Goal: Task Accomplishment & Management: Complete application form

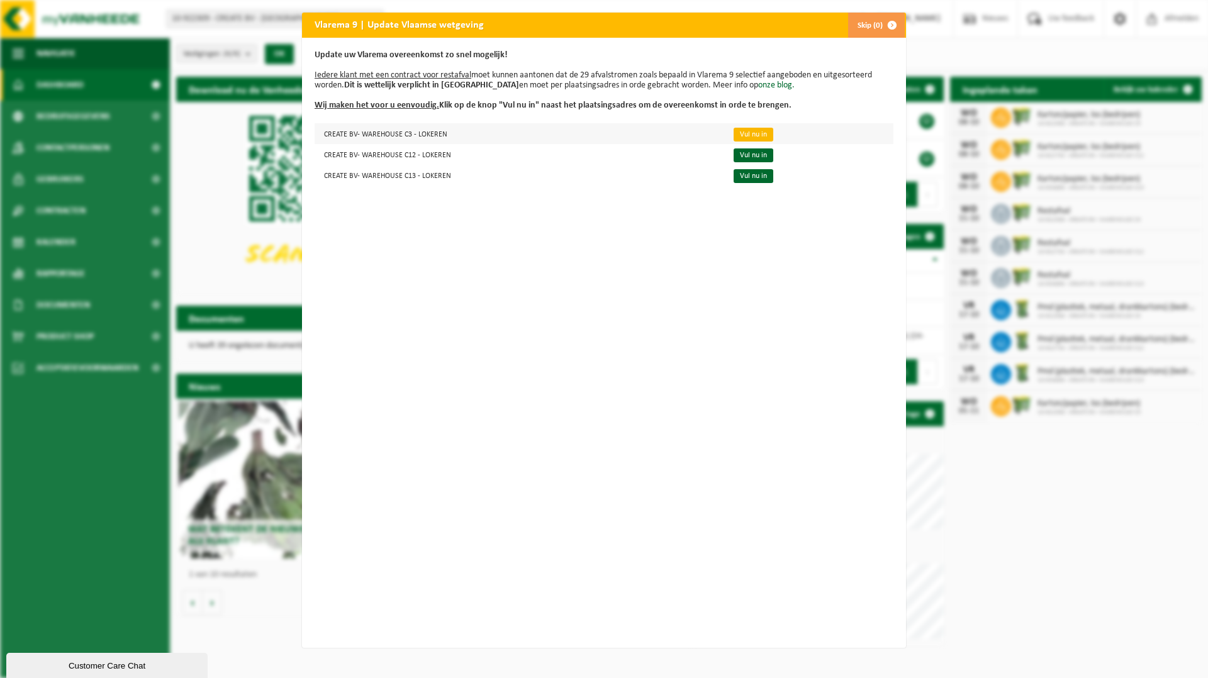
click at [753, 136] on link "Vul nu in" at bounding box center [753, 135] width 40 height 14
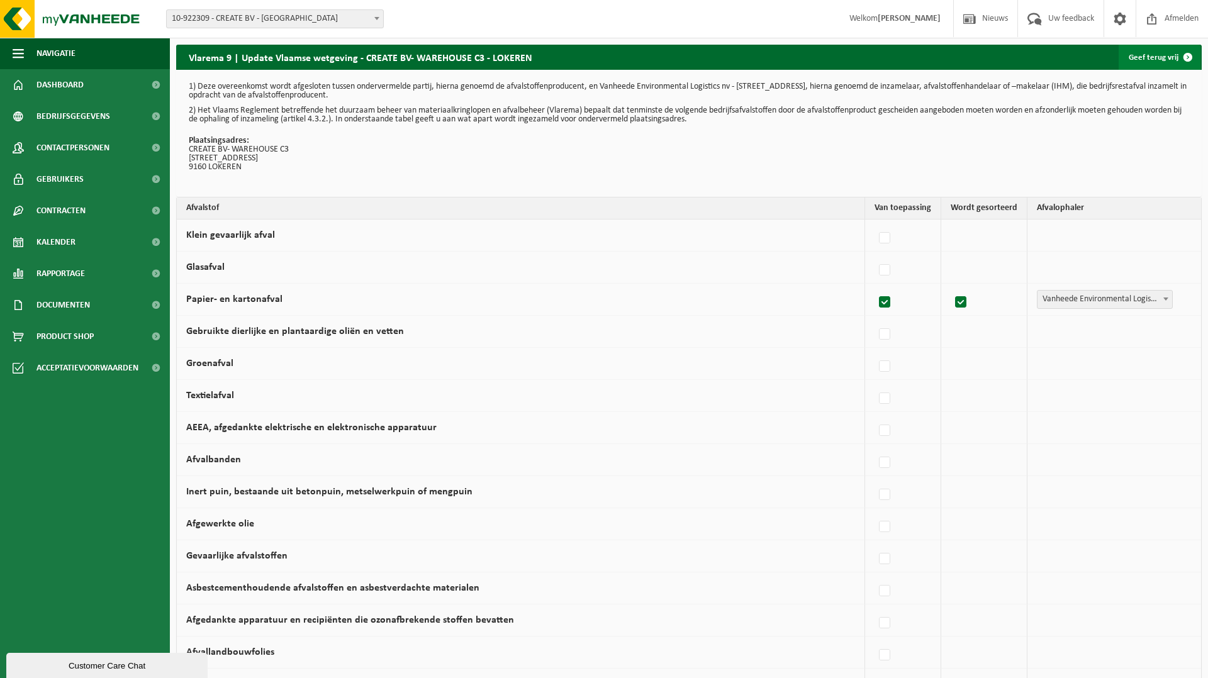
click at [1162, 60] on link "Geef terug vrij" at bounding box center [1159, 57] width 82 height 25
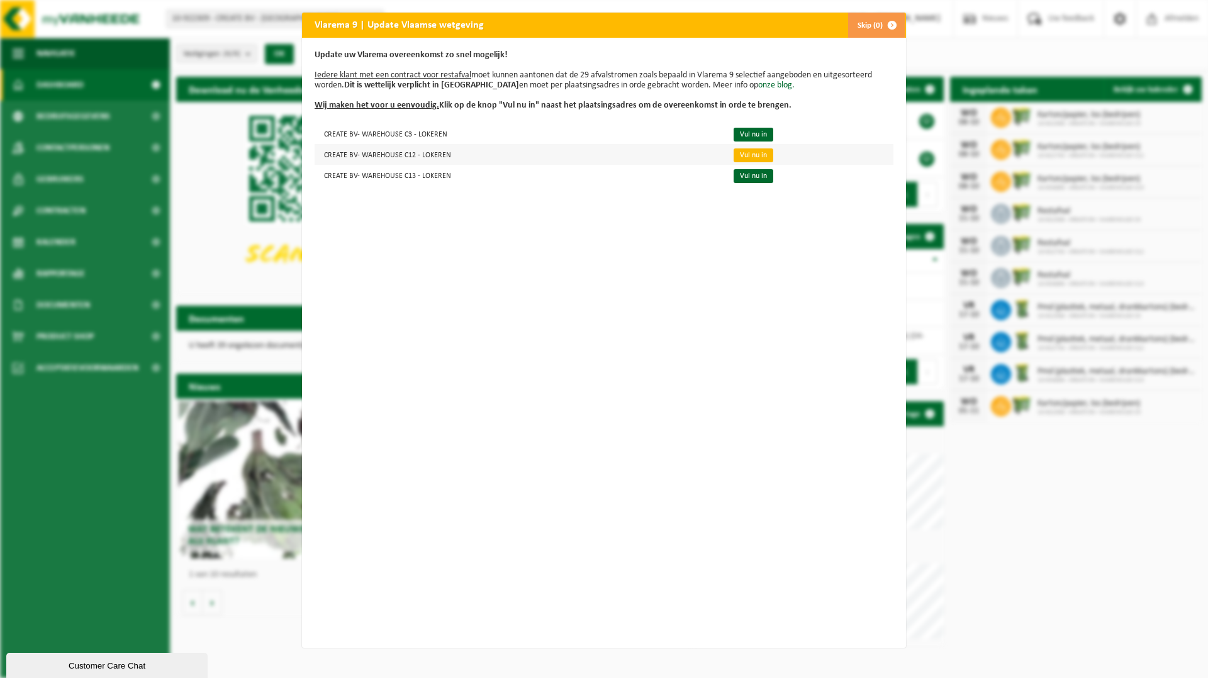
click at [756, 155] on link "Vul nu in" at bounding box center [753, 155] width 40 height 14
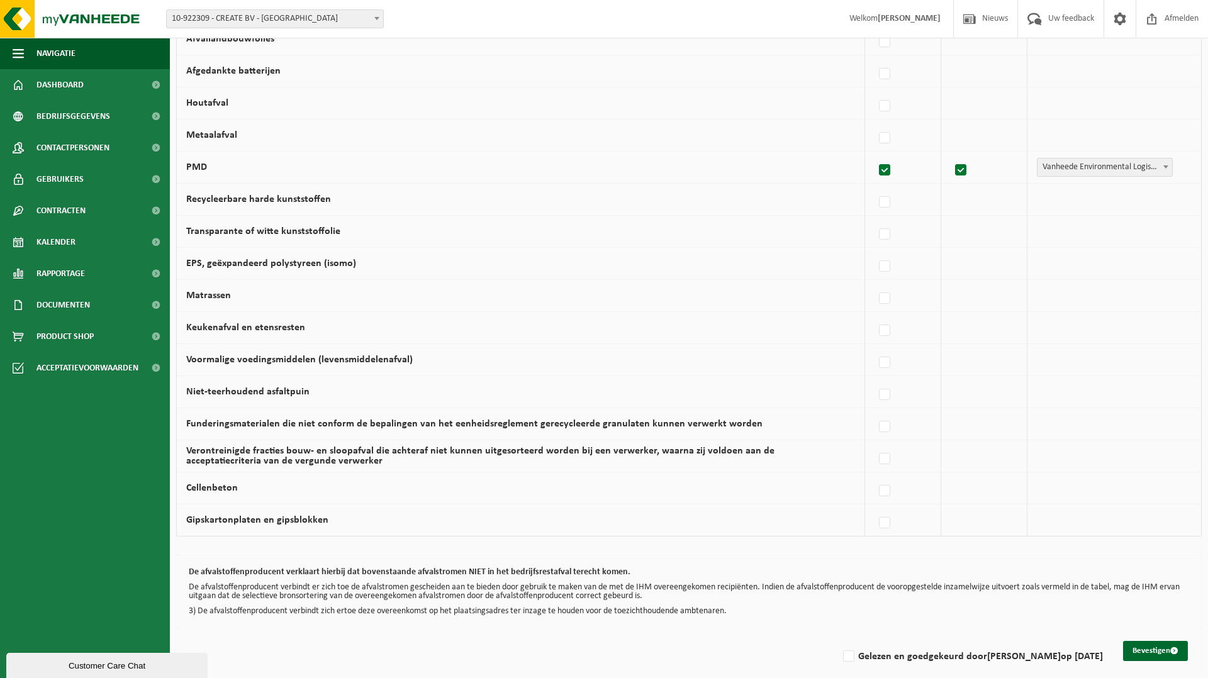
scroll to position [626, 0]
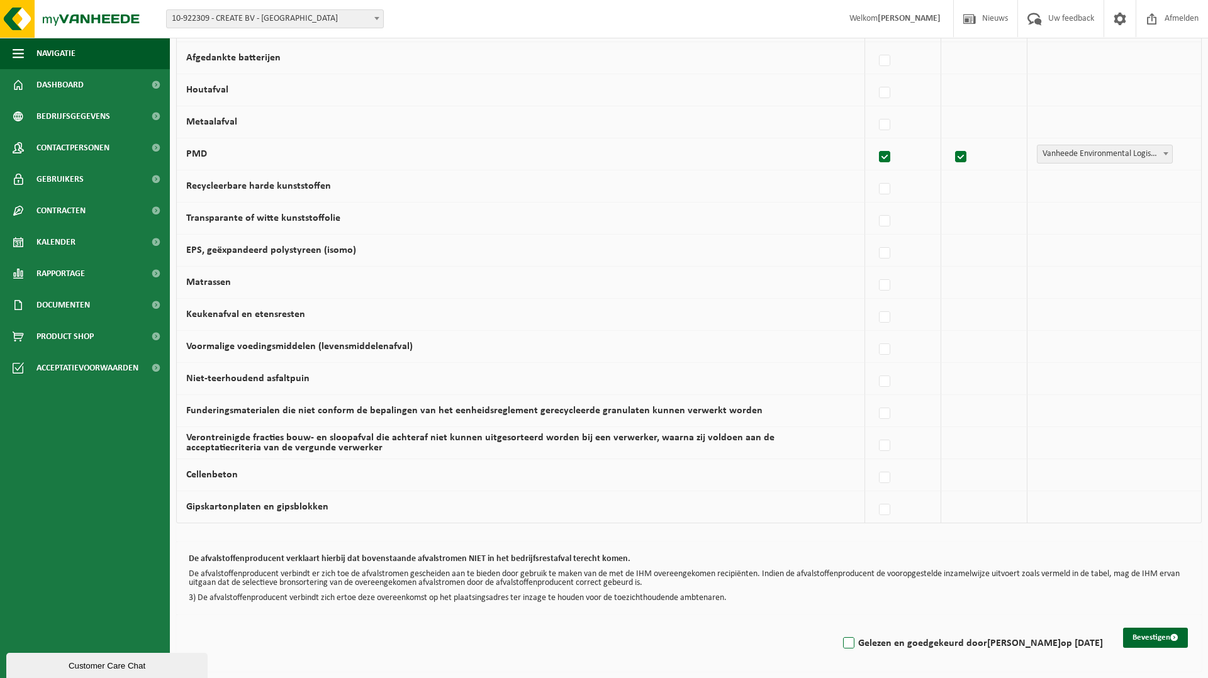
click at [864, 644] on label "Gelezen en goedgekeurd door [PERSON_NAME] op [DATE]" at bounding box center [971, 643] width 262 height 19
click at [838, 628] on input "Gelezen en goedgekeurd door Sam De Raes op 07/10/25" at bounding box center [838, 627] width 1 height 1
checkbox input "true"
click at [1155, 640] on button "Bevestigen" at bounding box center [1155, 638] width 65 height 20
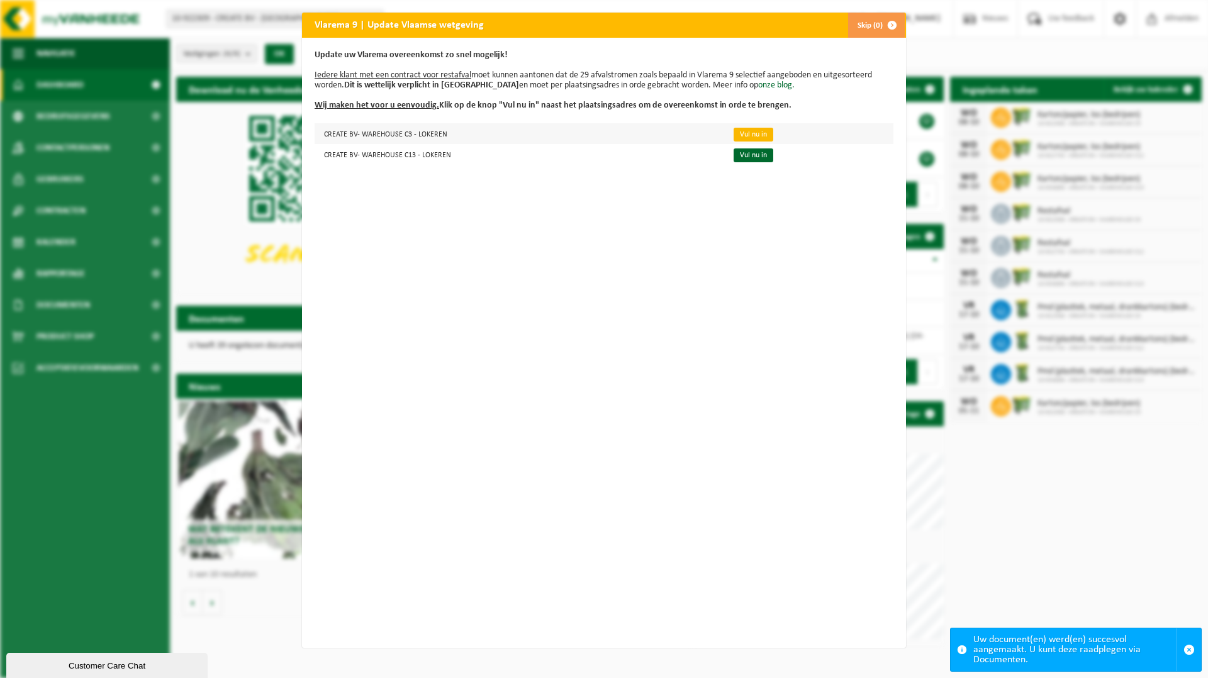
click at [751, 135] on link "Vul nu in" at bounding box center [753, 135] width 40 height 14
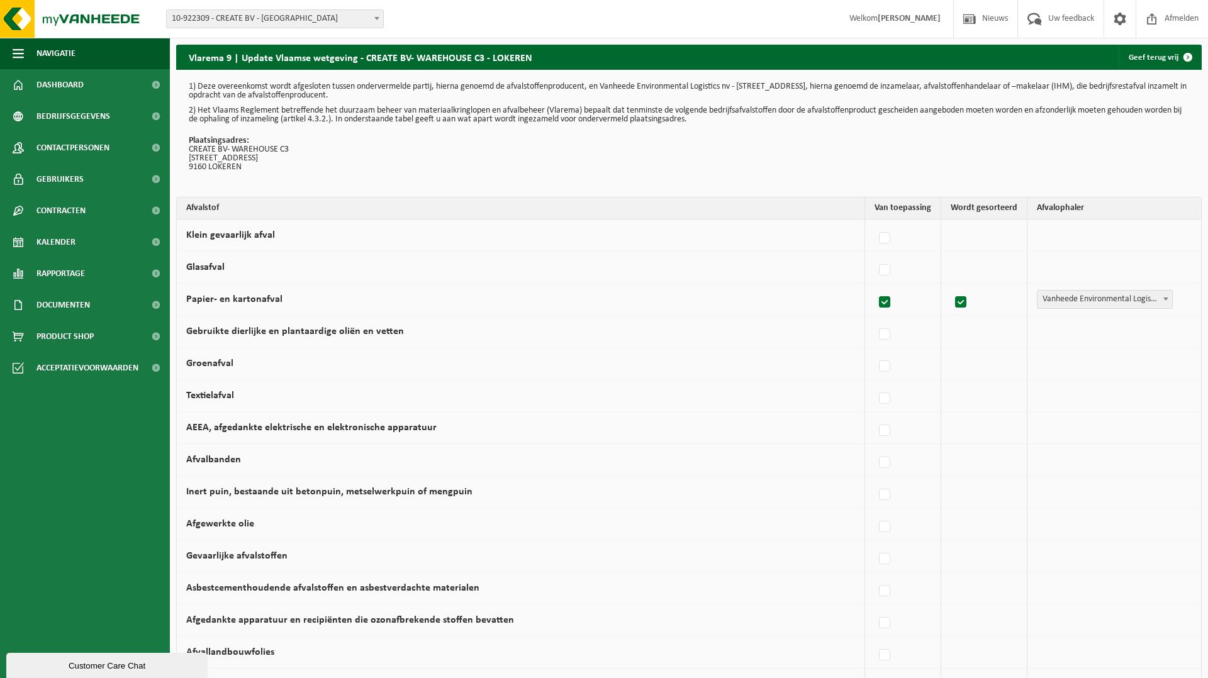
scroll to position [626, 0]
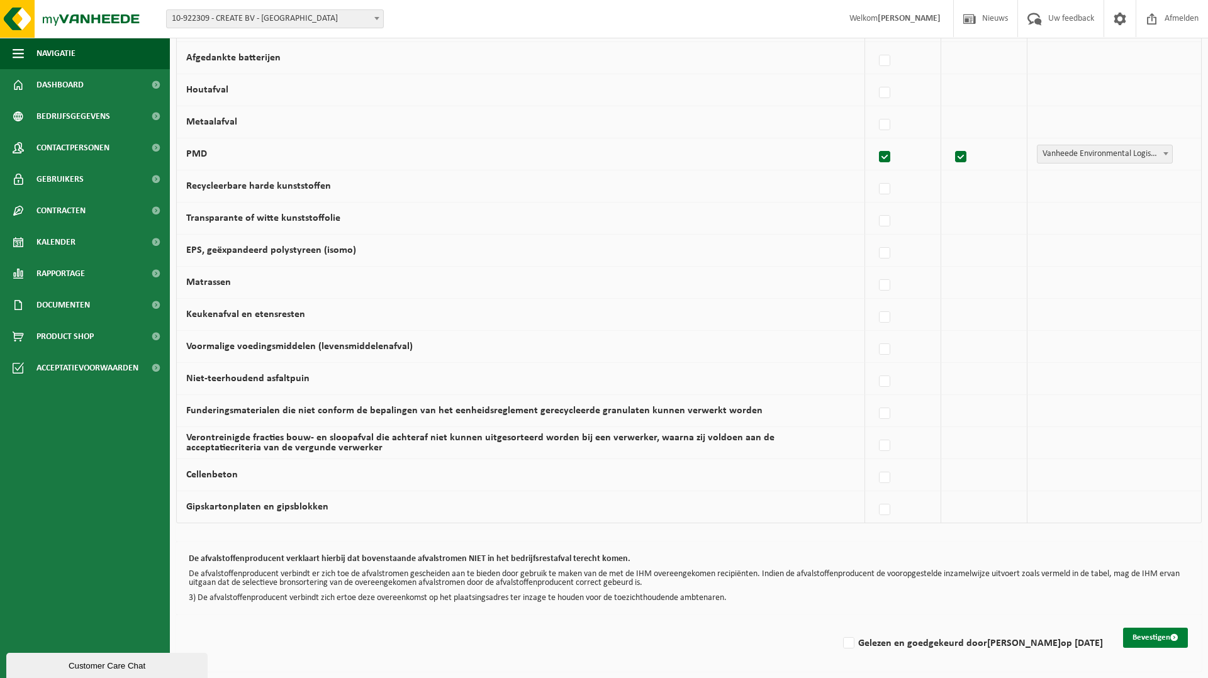
click at [1160, 639] on button "Bevestigen" at bounding box center [1155, 638] width 65 height 20
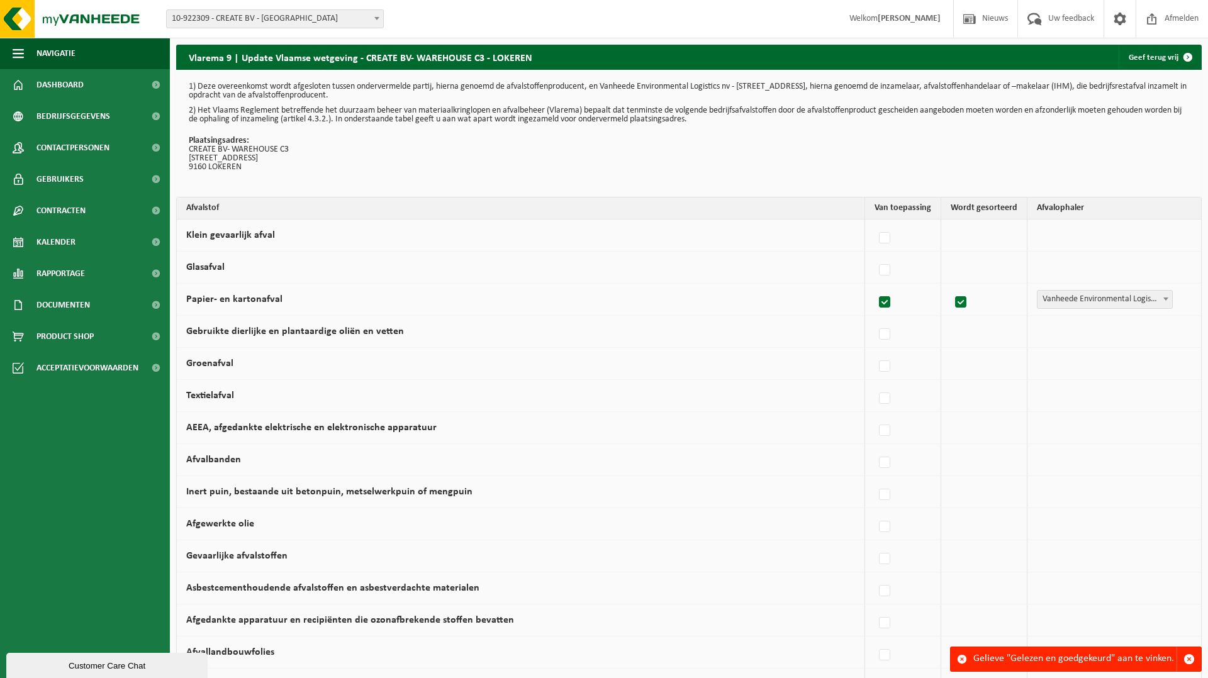
scroll to position [626, 0]
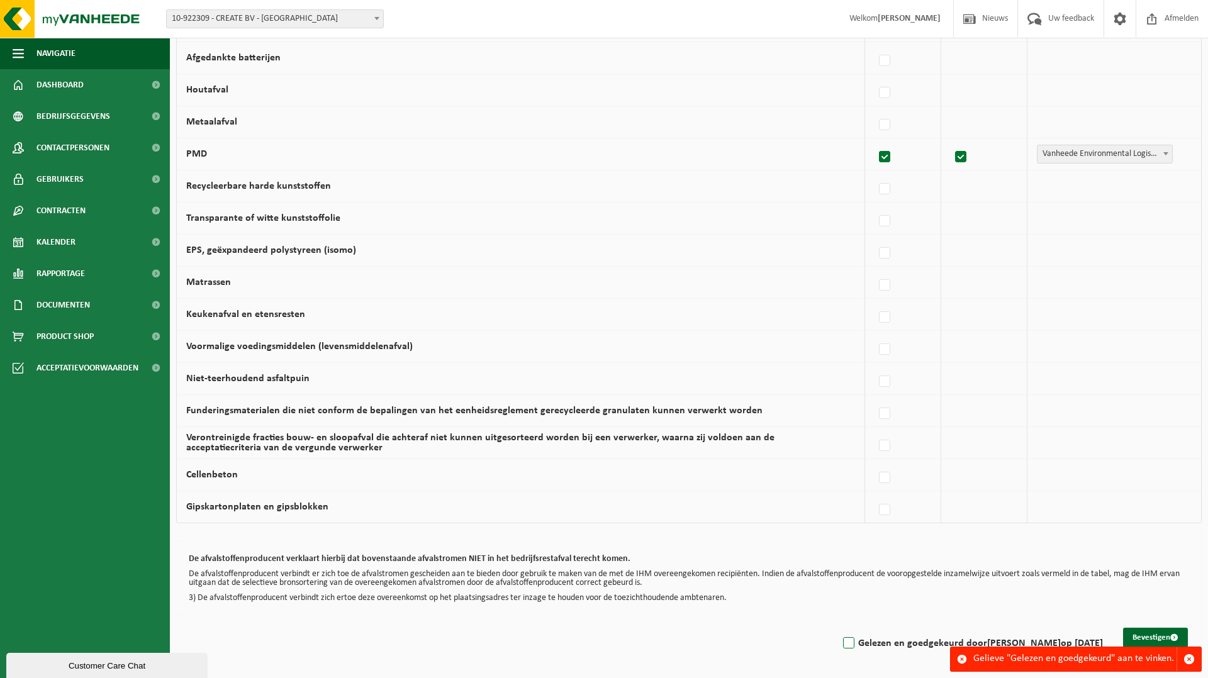
click at [854, 642] on label "Gelezen en goedgekeurd door Sam De Raes op 07/10/25" at bounding box center [971, 643] width 262 height 19
click at [838, 628] on input "Gelezen en goedgekeurd door Sam De Raes op 07/10/25" at bounding box center [838, 627] width 1 height 1
checkbox input "true"
click at [1162, 633] on button "Bevestigen" at bounding box center [1155, 638] width 65 height 20
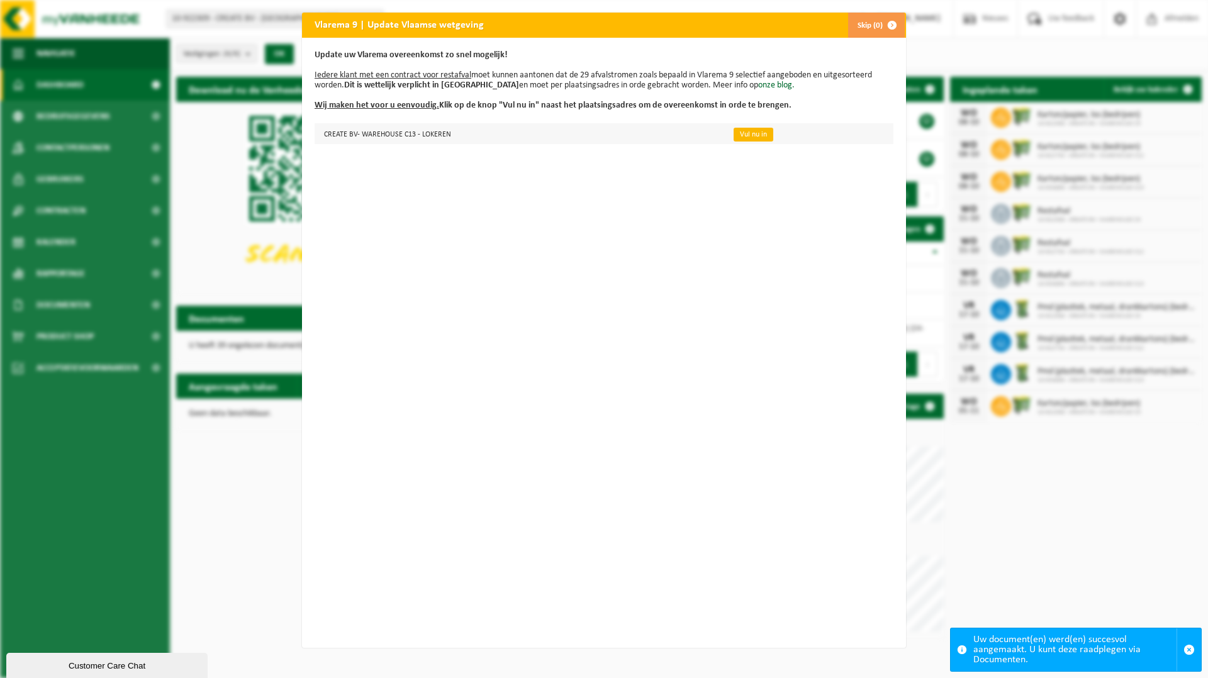
click at [751, 133] on link "Vul nu in" at bounding box center [753, 135] width 40 height 14
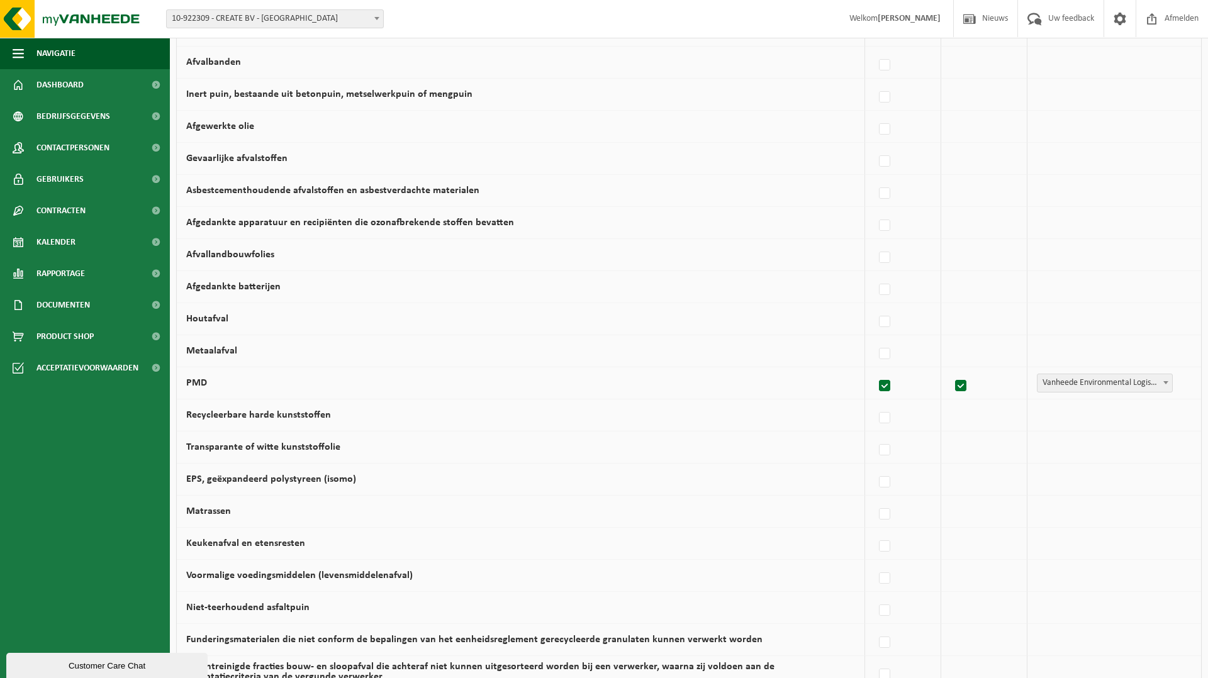
scroll to position [626, 0]
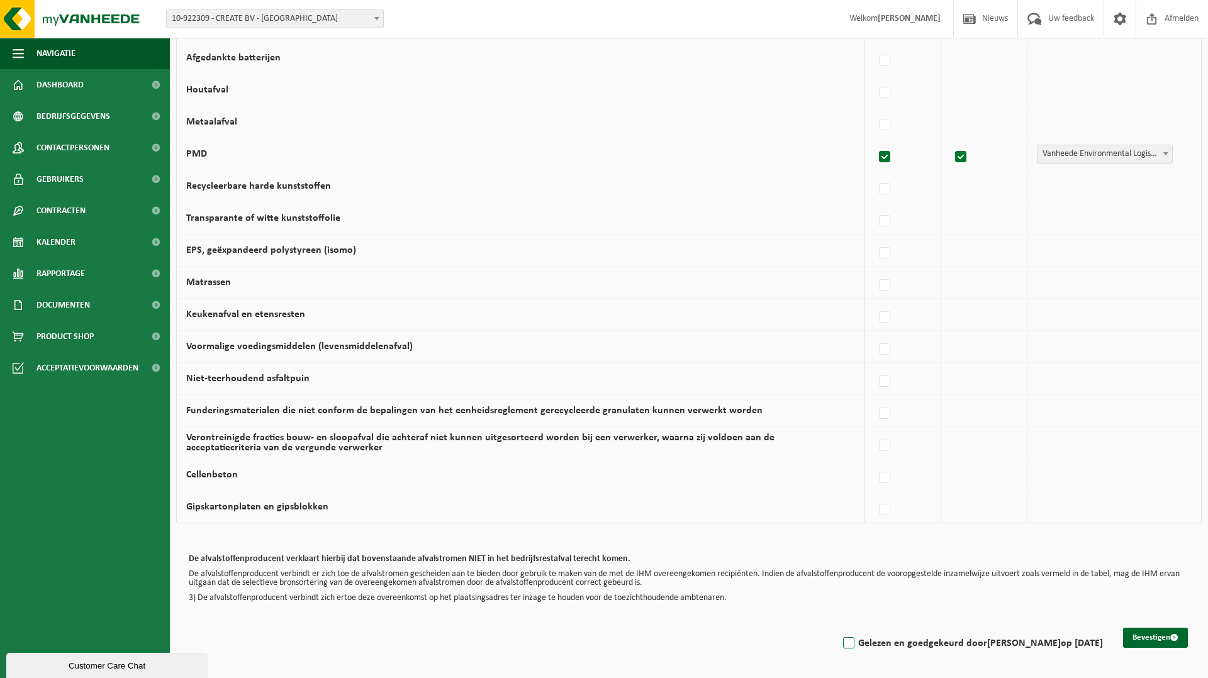
click at [864, 642] on label "Gelezen en goedgekeurd door Sam De Raes op 07/10/25" at bounding box center [971, 643] width 262 height 19
click at [838, 628] on input "Gelezen en goedgekeurd door Sam De Raes op 07/10/25" at bounding box center [838, 627] width 1 height 1
checkbox input "true"
click at [1173, 638] on span "submit" at bounding box center [1174, 637] width 8 height 8
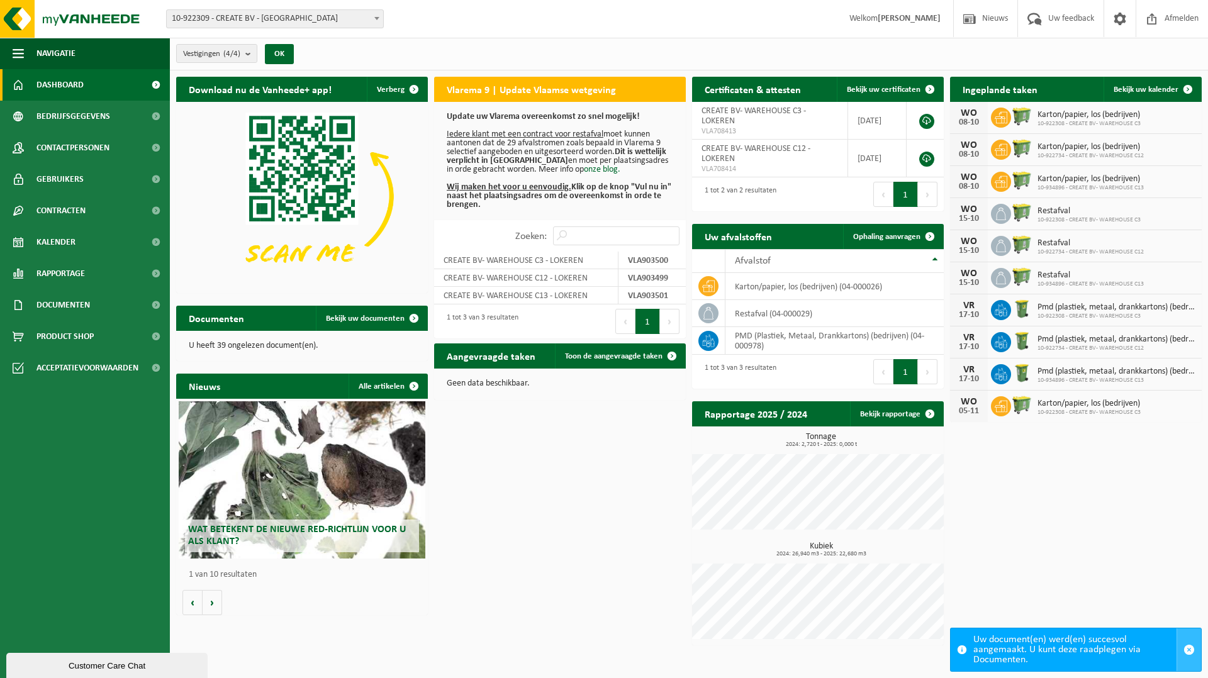
click at [1188, 650] on span "button" at bounding box center [1188, 649] width 11 height 11
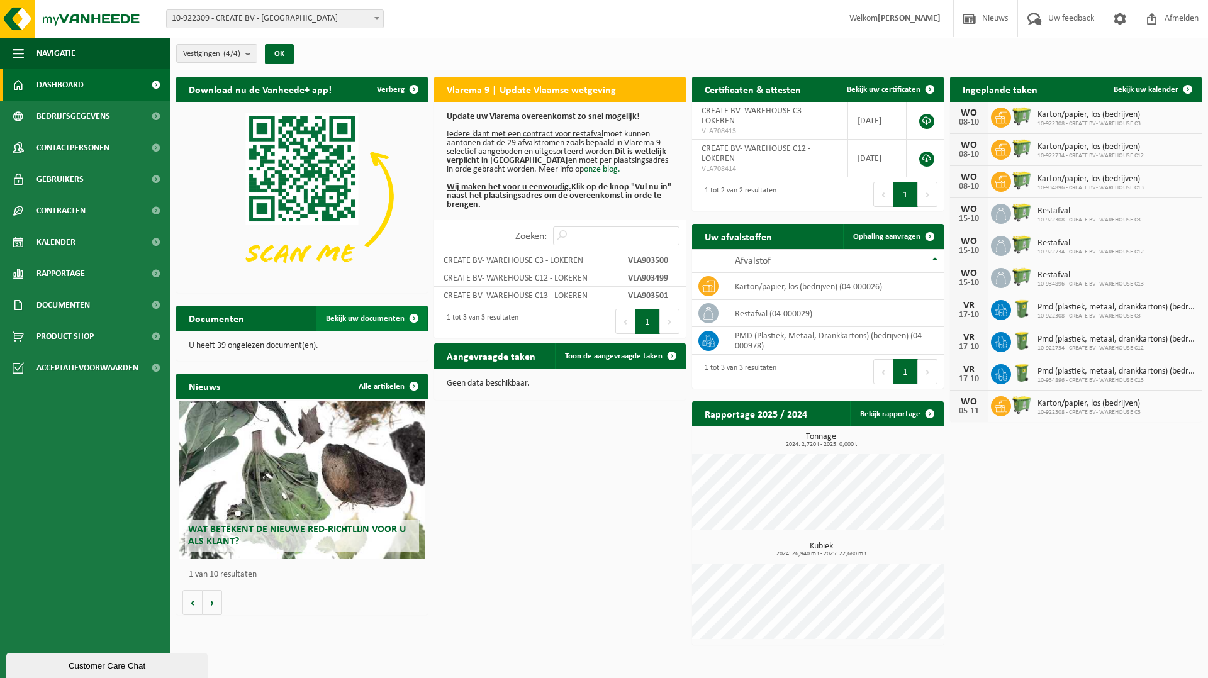
click at [394, 311] on link "Bekijk uw documenten" at bounding box center [371, 318] width 111 height 25
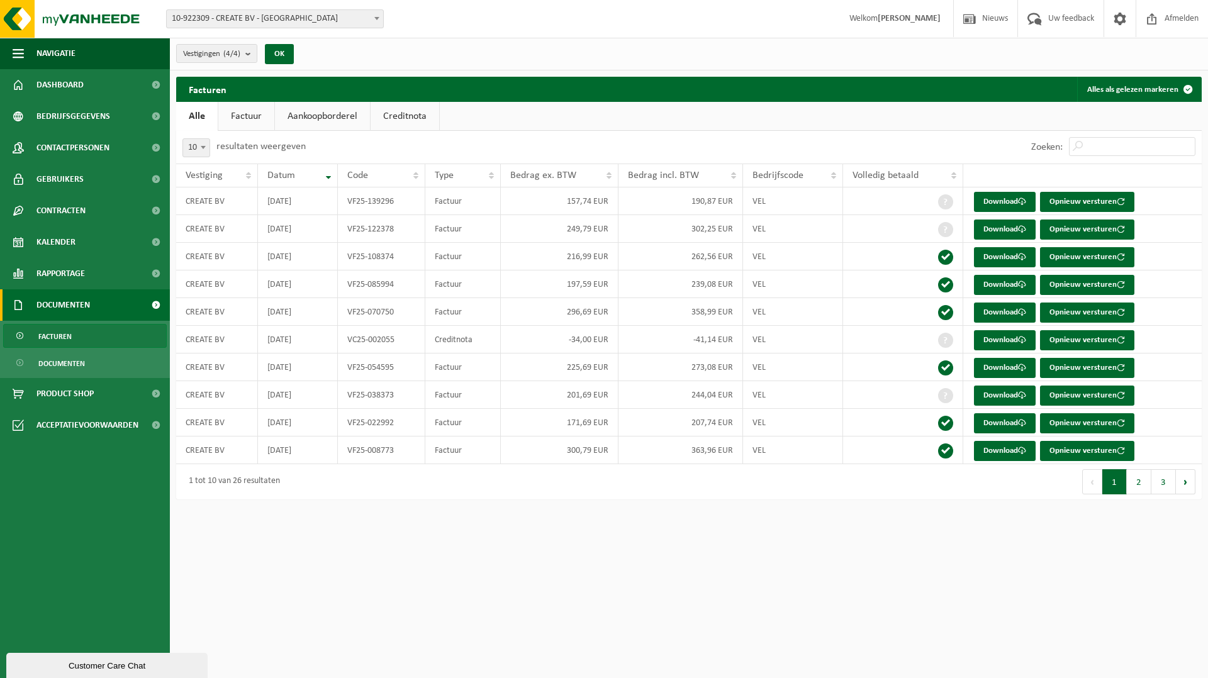
click at [712, 504] on div "Facturen Alles als gelezen markeren Even geduld. Door [PERSON_NAME] hoeveelheid…" at bounding box center [689, 291] width 1038 height 429
click at [1133, 487] on button "2" at bounding box center [1138, 481] width 25 height 25
click at [1154, 482] on button "3" at bounding box center [1163, 481] width 25 height 25
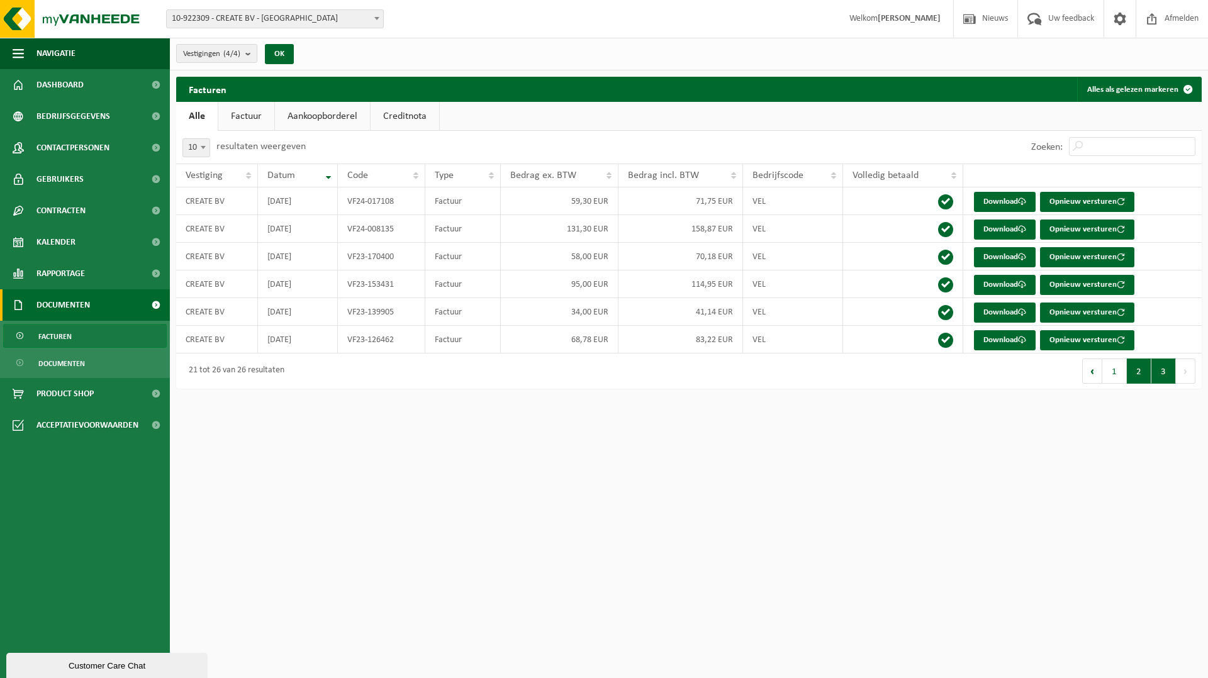
click at [1140, 369] on button "2" at bounding box center [1138, 370] width 25 height 25
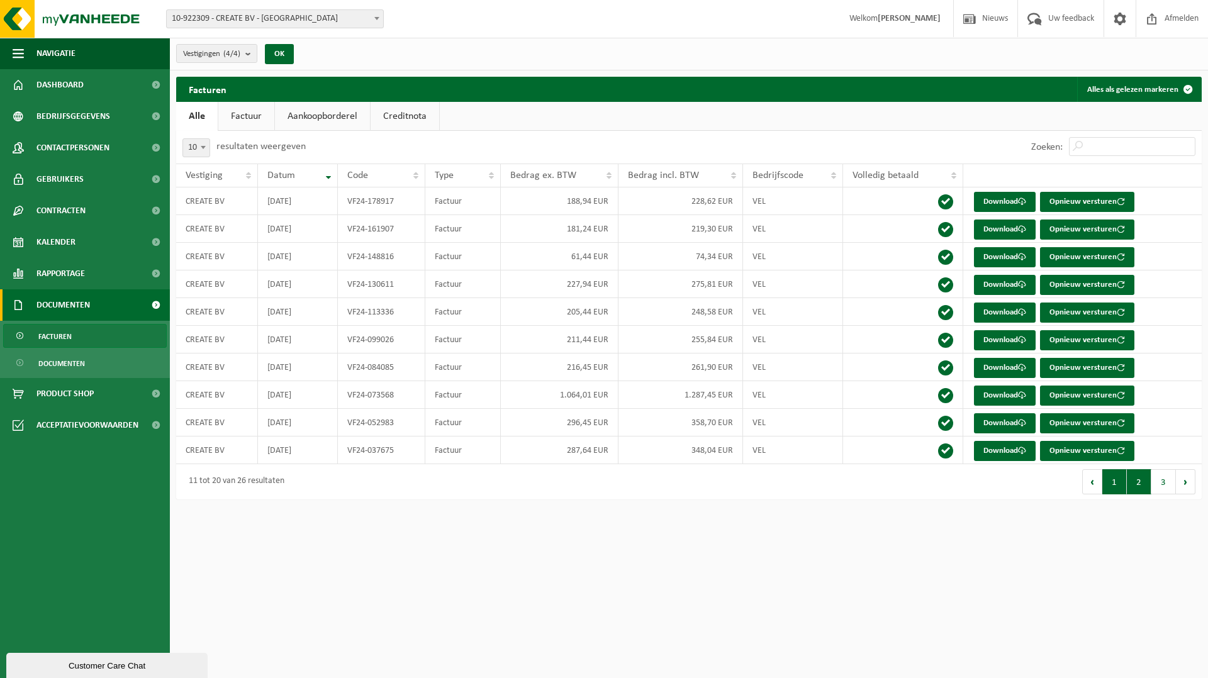
click at [1113, 481] on button "1" at bounding box center [1114, 481] width 25 height 25
